Goal: Task Accomplishment & Management: Manage account settings

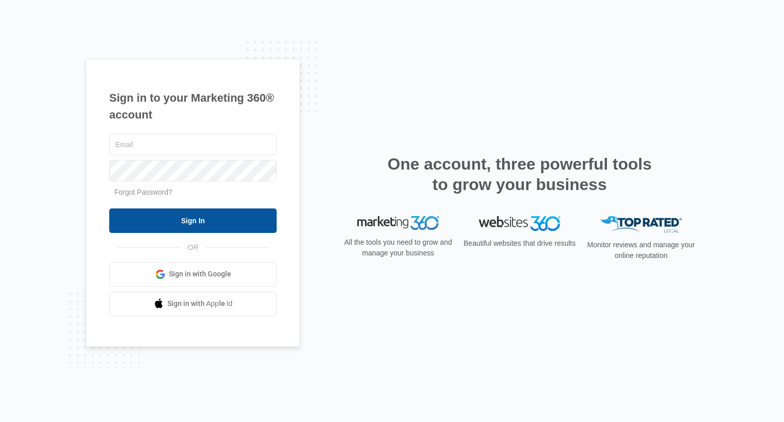
type input "[EMAIL_ADDRESS][DOMAIN_NAME]"
click at [160, 213] on input "Sign In" at bounding box center [193, 220] width 168 height 25
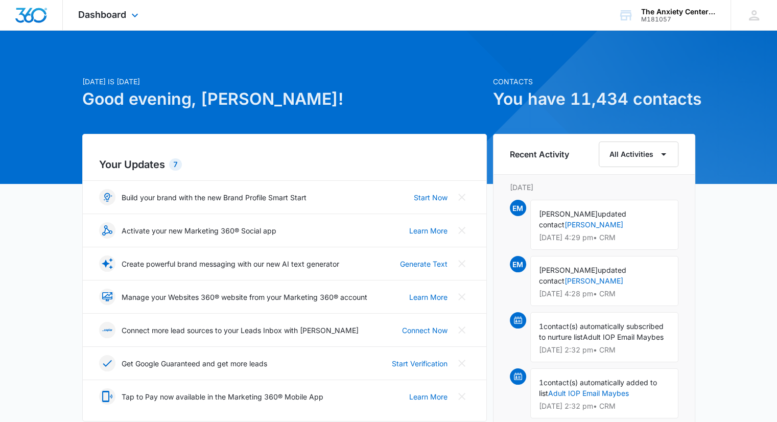
click at [125, 4] on div "Dashboard Apps Reputation Websites Forms CRM Email Social Payments POS Content …" at bounding box center [109, 15] width 93 height 30
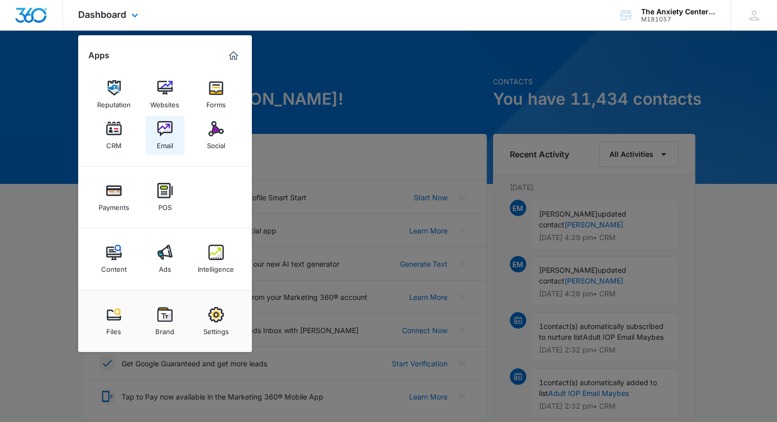
click at [164, 133] on img at bounding box center [164, 128] width 15 height 15
